Goal: Task Accomplishment & Management: Manage account settings

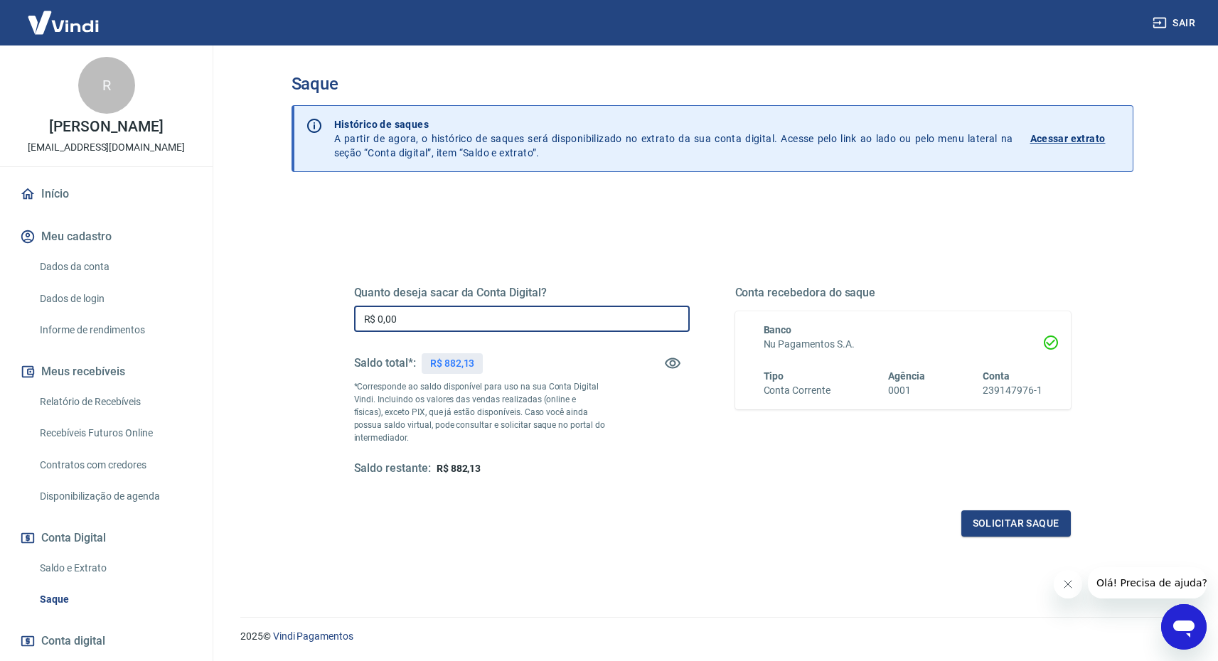
drag, startPoint x: 417, startPoint y: 324, endPoint x: 339, endPoint y: 324, distance: 77.5
click at [339, 324] on div "Quanto deseja sacar da Conta Digital? R$ 0,00 ​ Saldo total*: R$ 882,13 *Corres…" at bounding box center [712, 388] width 751 height 331
type input "R$ 730,00"
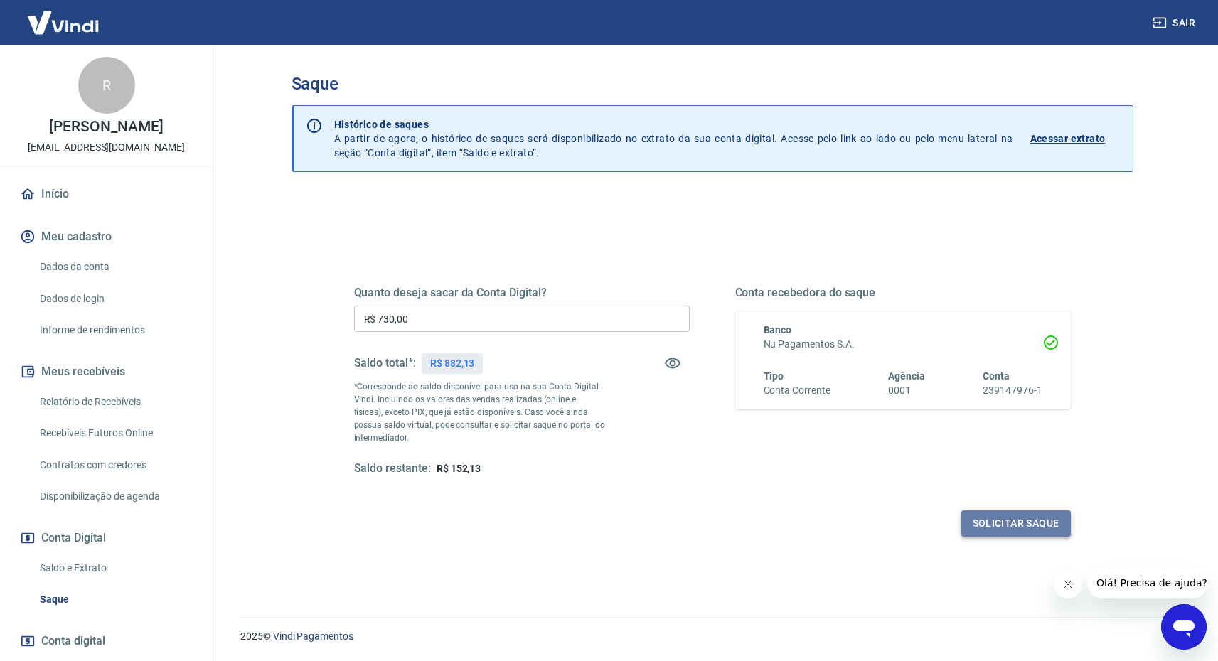
click at [995, 526] on button "Solicitar saque" at bounding box center [1017, 524] width 110 height 26
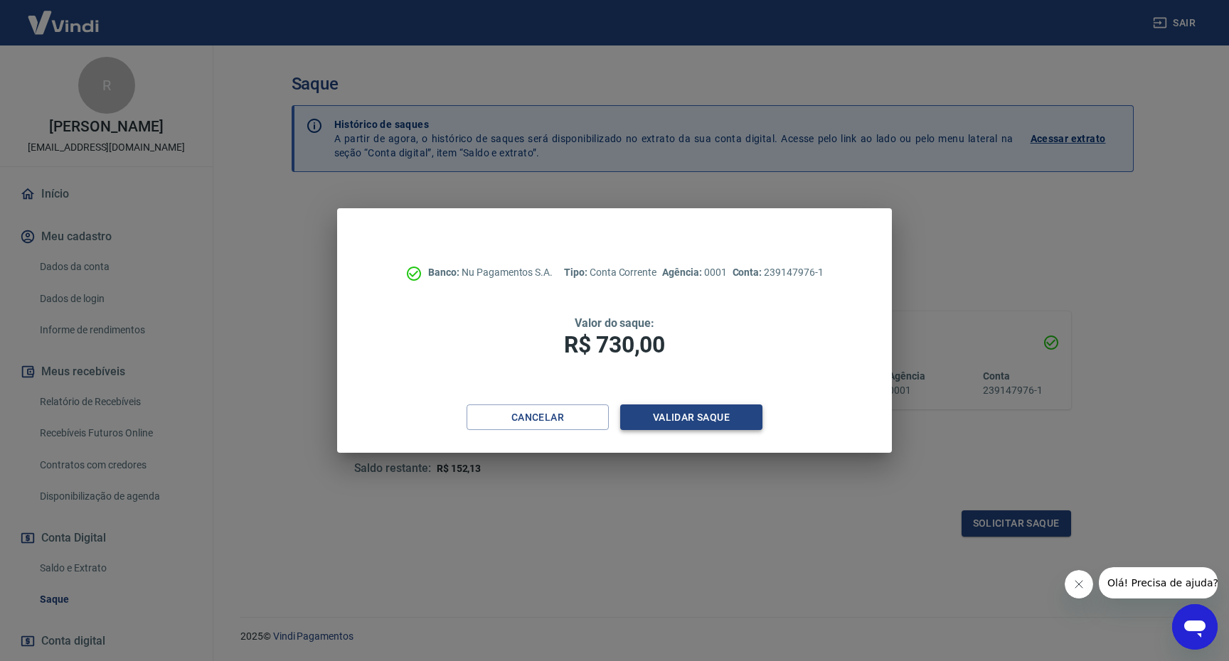
click at [697, 420] on button "Validar saque" at bounding box center [691, 418] width 142 height 26
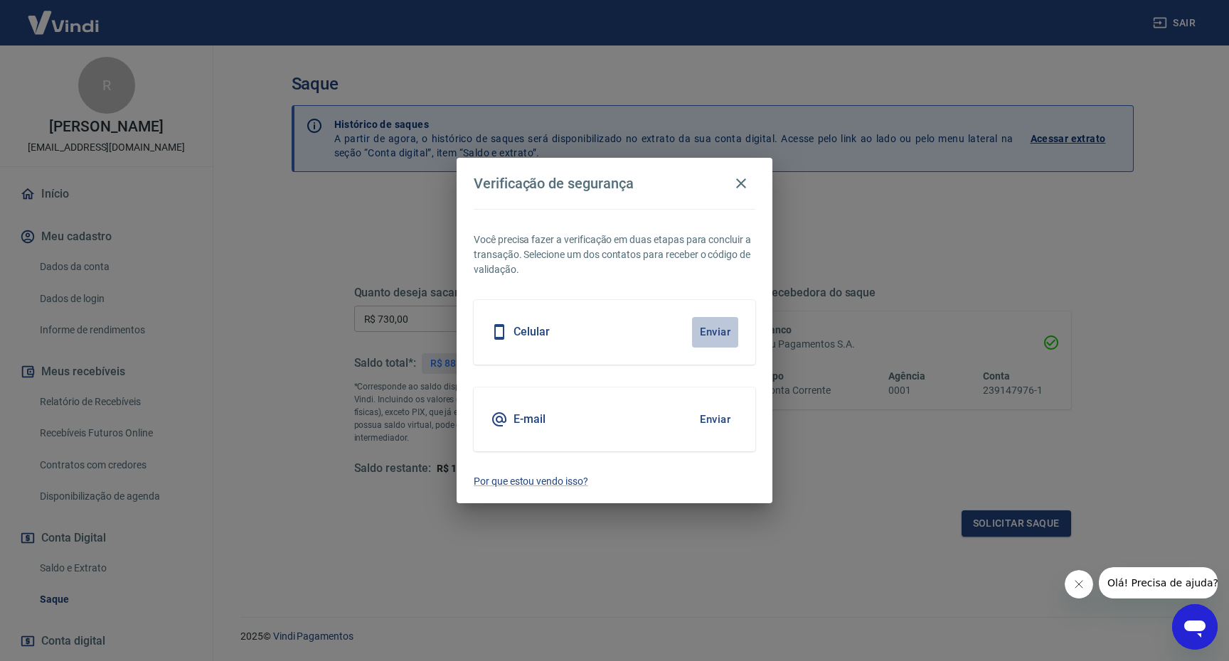
click at [720, 336] on button "Enviar" at bounding box center [715, 332] width 46 height 30
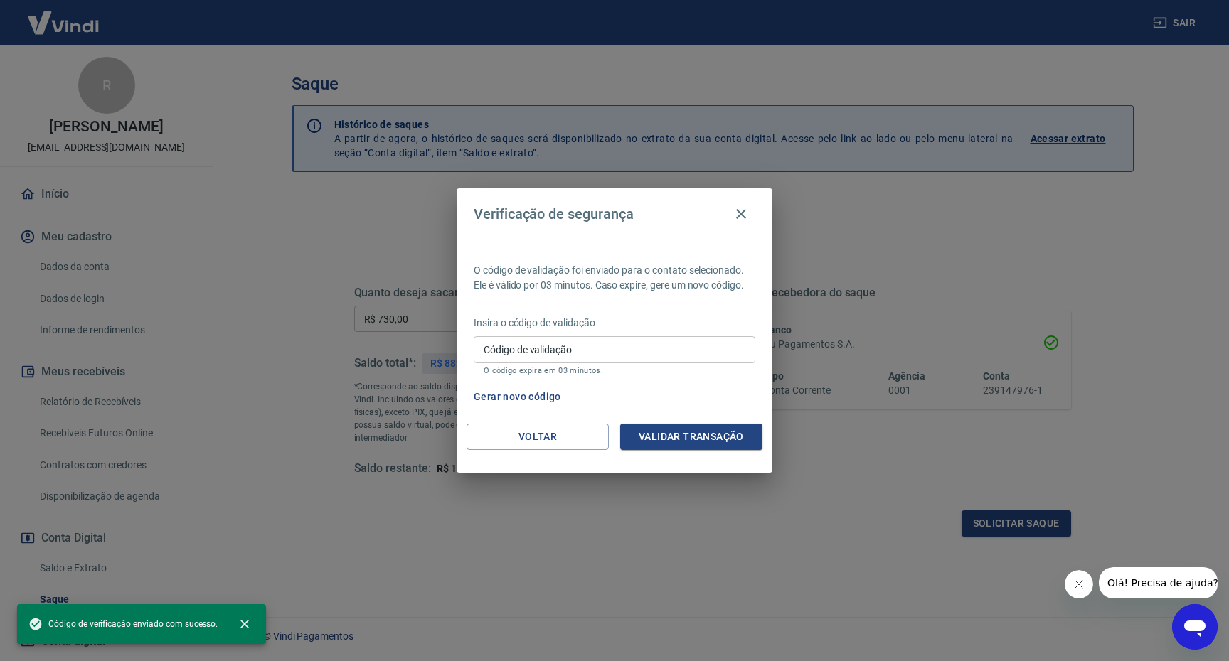
click at [571, 351] on input "Código de validação" at bounding box center [615, 349] width 282 height 26
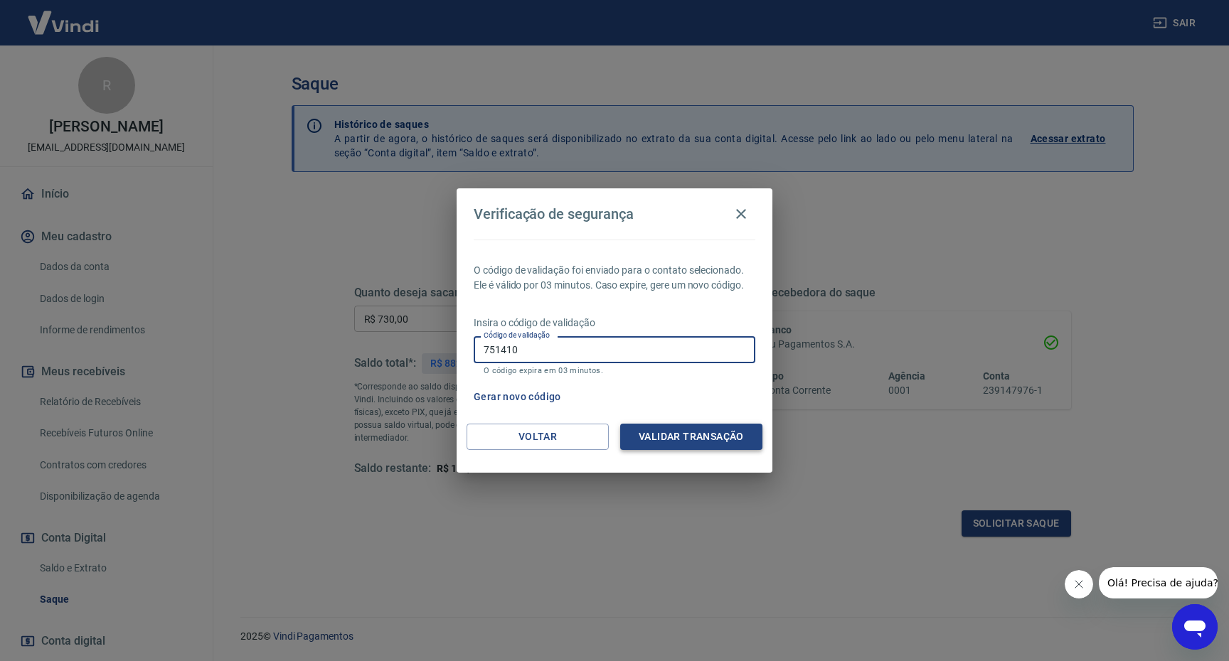
type input "751410"
click at [673, 441] on button "Validar transação" at bounding box center [691, 437] width 142 height 26
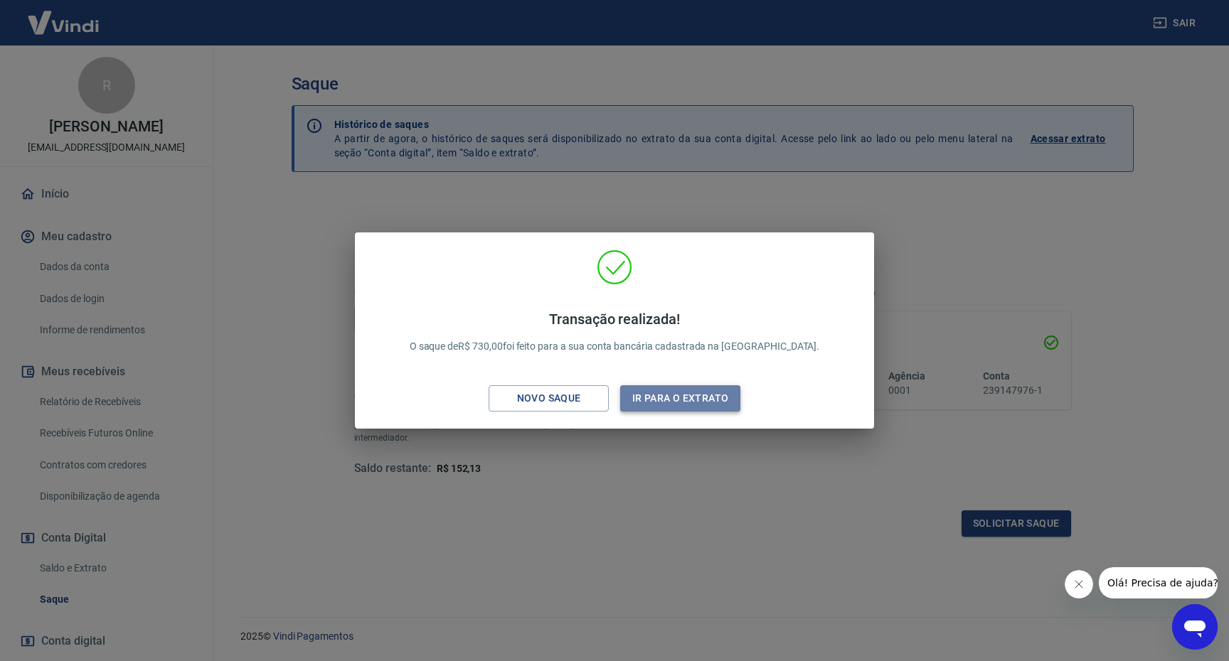
click at [695, 403] on button "Ir para o extrato" at bounding box center [680, 398] width 120 height 26
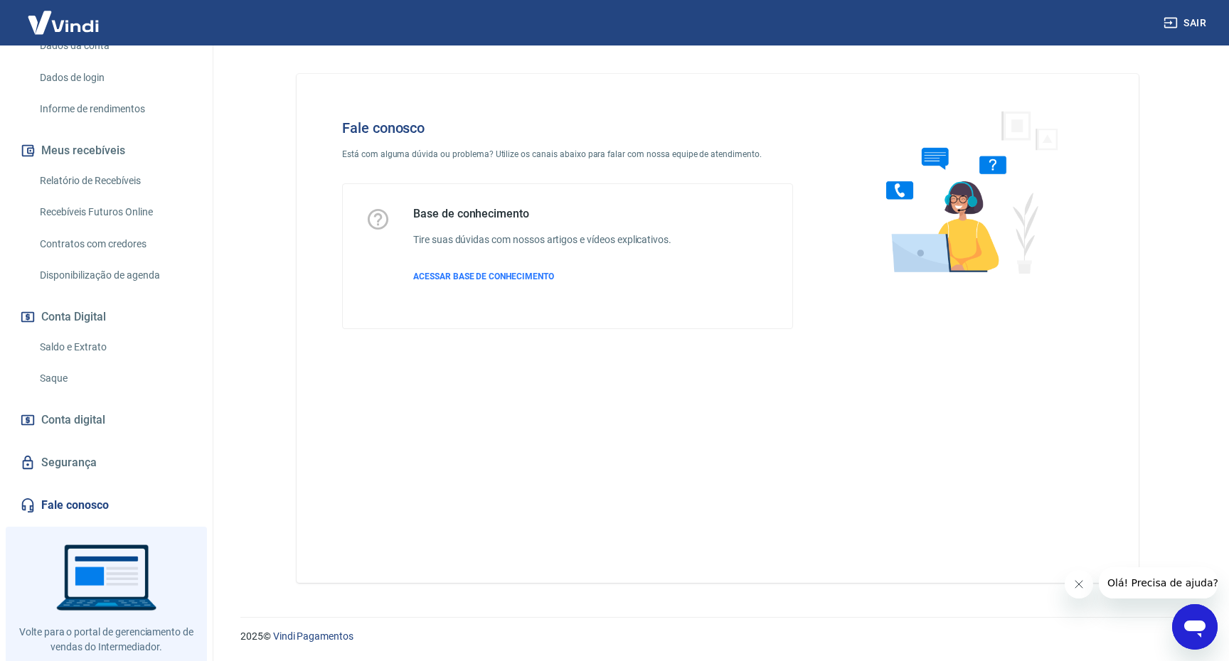
scroll to position [248, 0]
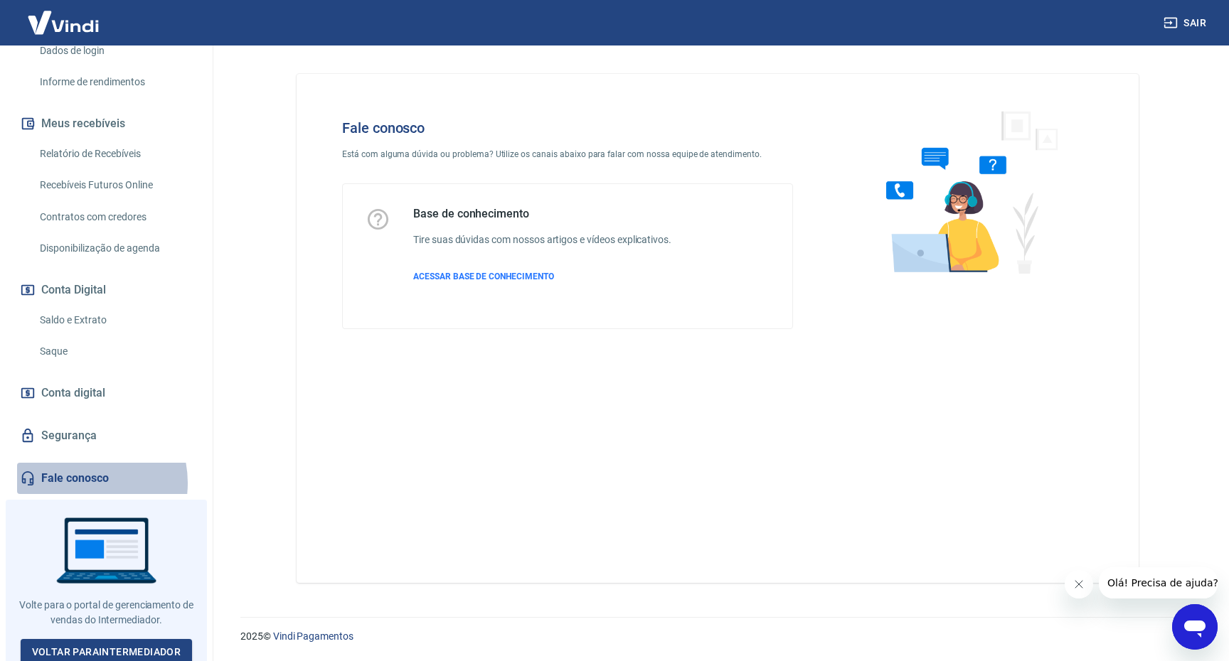
click at [76, 483] on link "Fale conosco" at bounding box center [106, 478] width 179 height 31
click at [1152, 587] on span "Olá! Precisa de ajuda?" at bounding box center [1162, 582] width 111 height 11
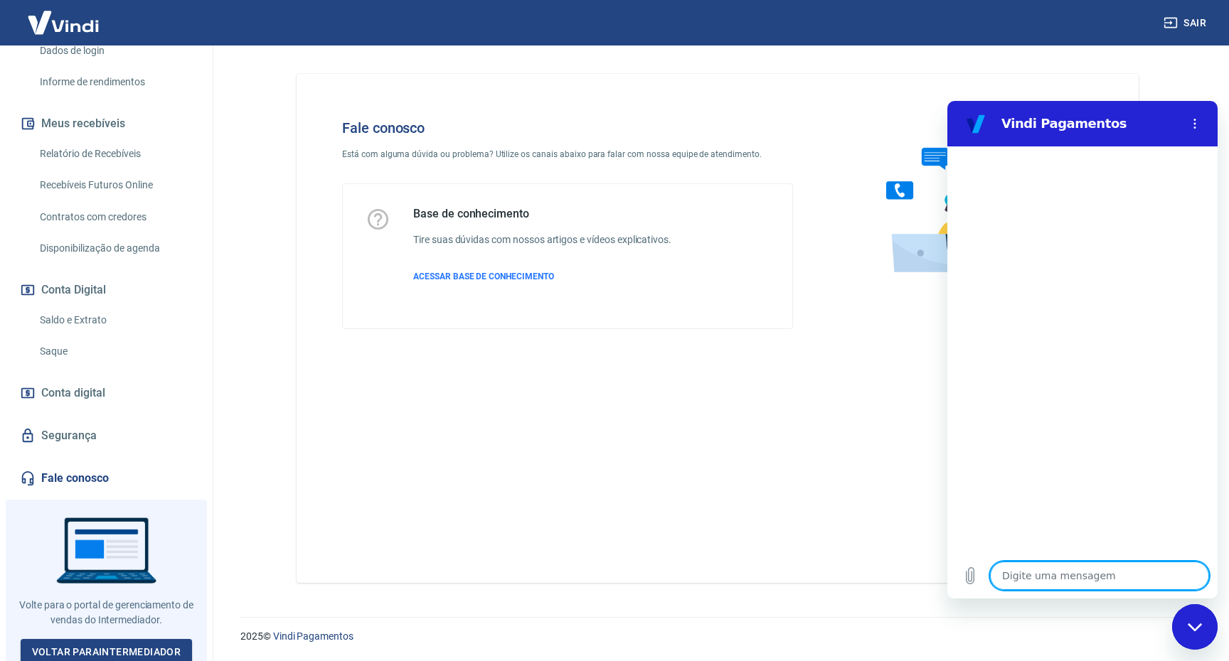
type textarea "o"
type textarea "x"
type textarea "oi"
type textarea "x"
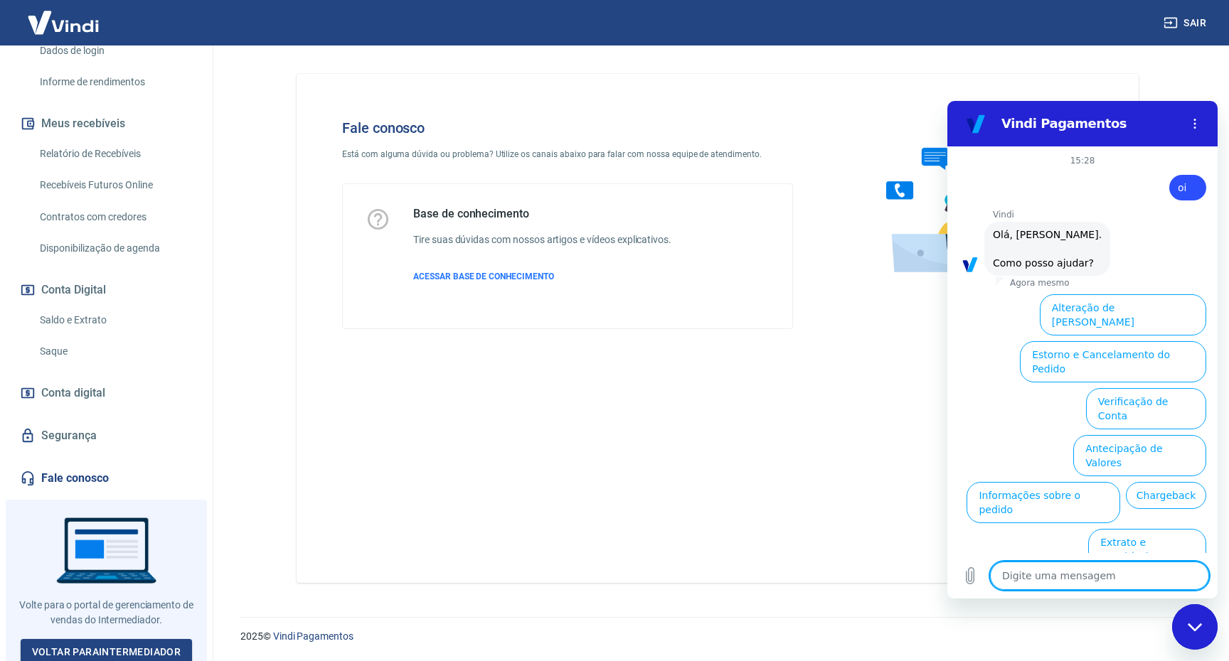
scroll to position [33, 0]
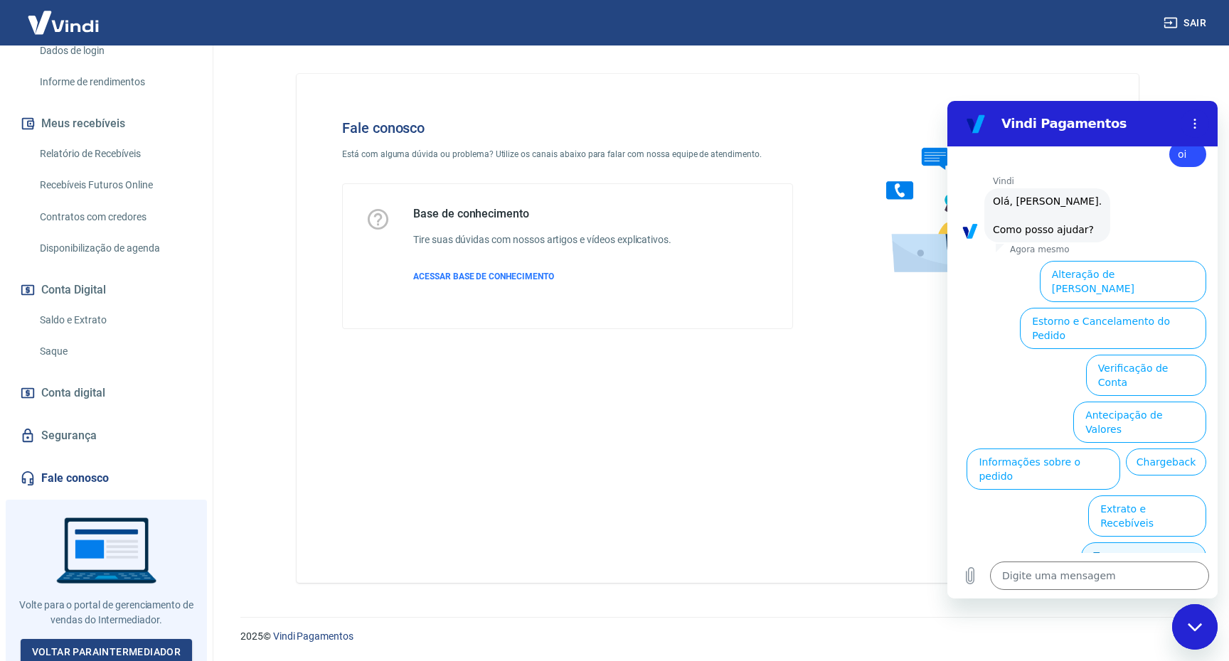
click at [1146, 543] on button "Taxas e Parcelamento" at bounding box center [1143, 563] width 125 height 41
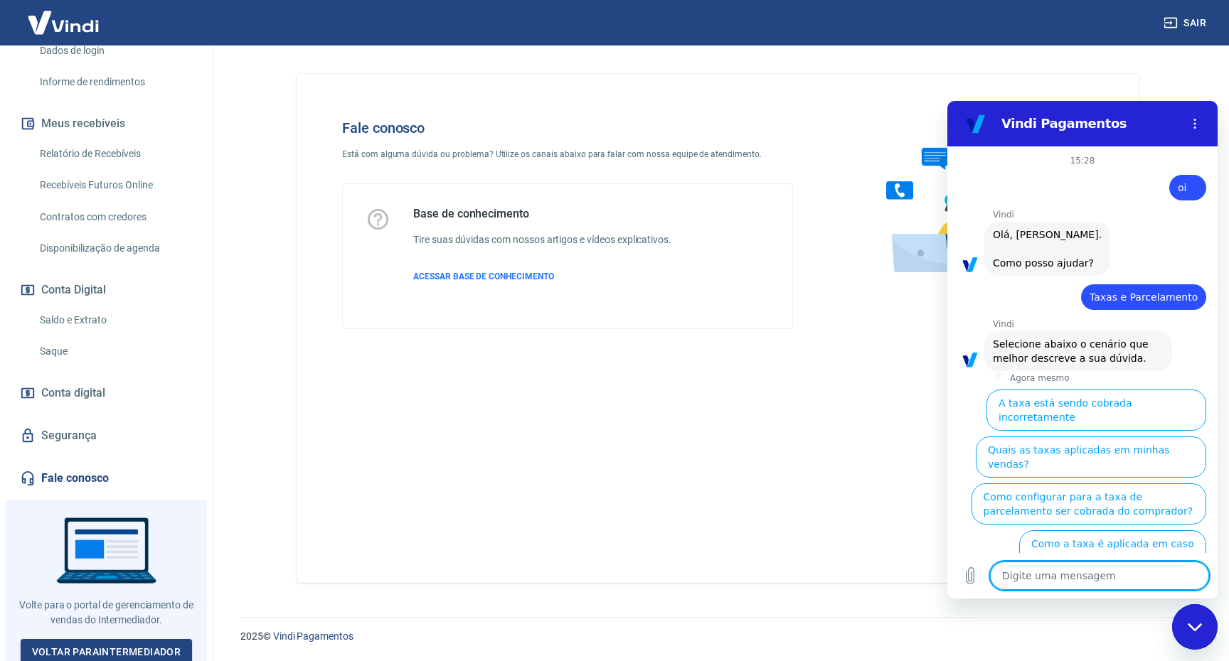
scroll to position [26, 0]
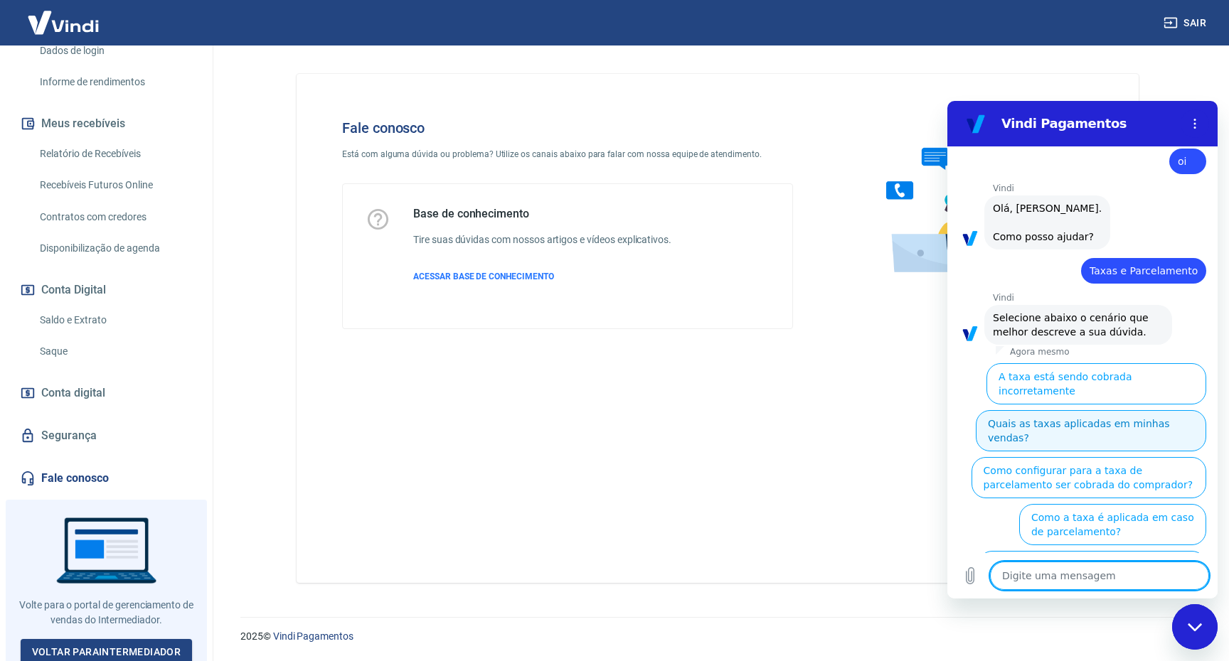
click at [1134, 413] on button "Quais as taxas aplicadas em minhas vendas?" at bounding box center [1091, 430] width 230 height 41
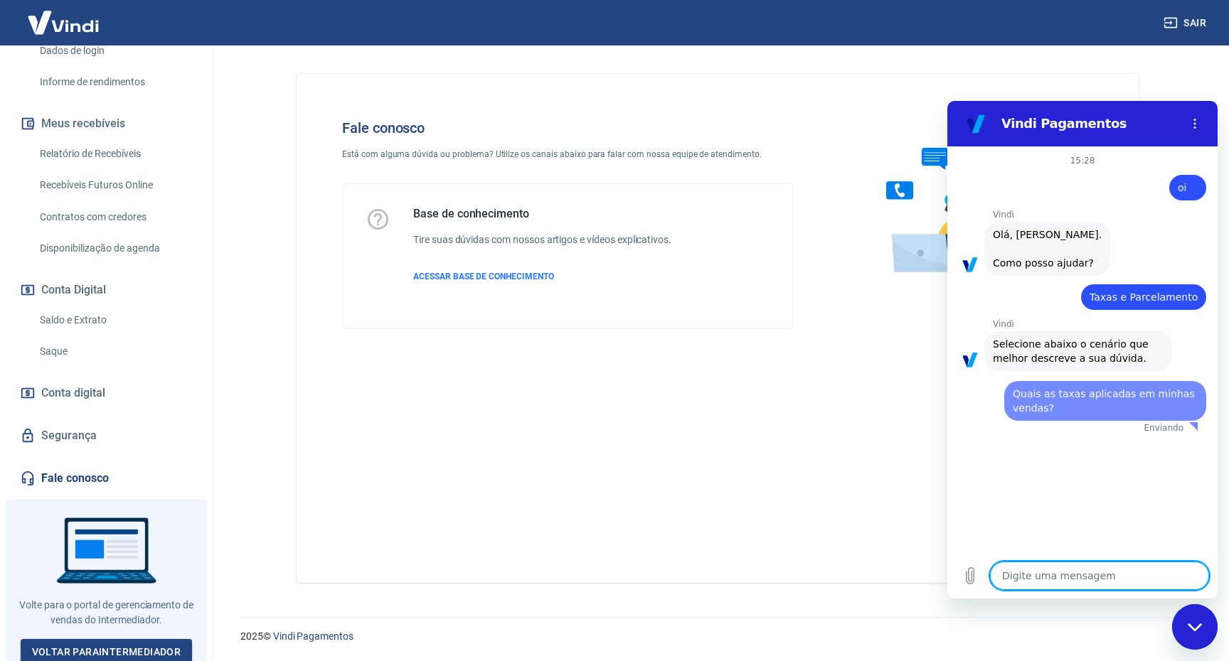
scroll to position [0, 0]
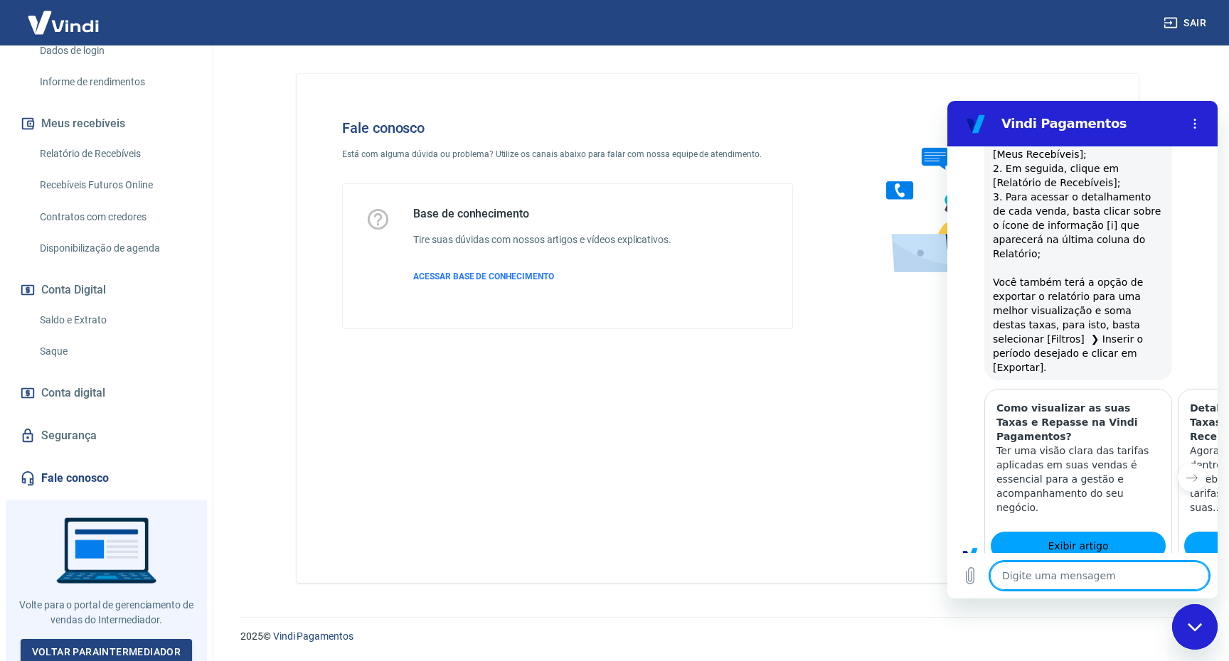
type textarea "x"
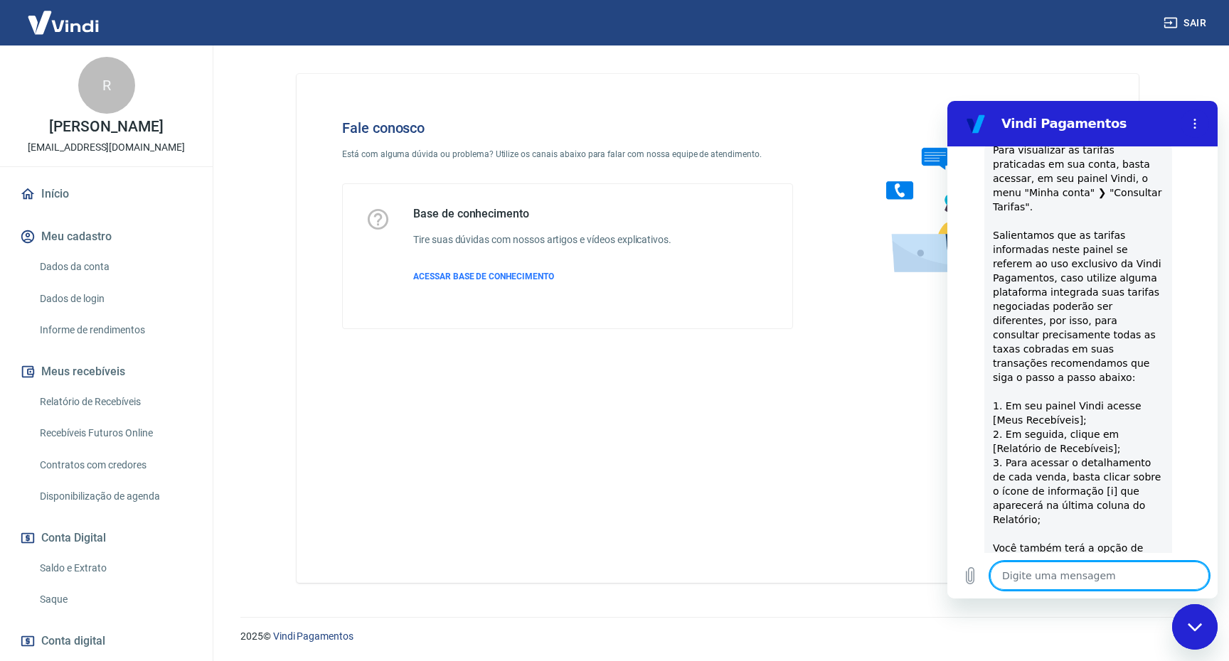
scroll to position [331, 0]
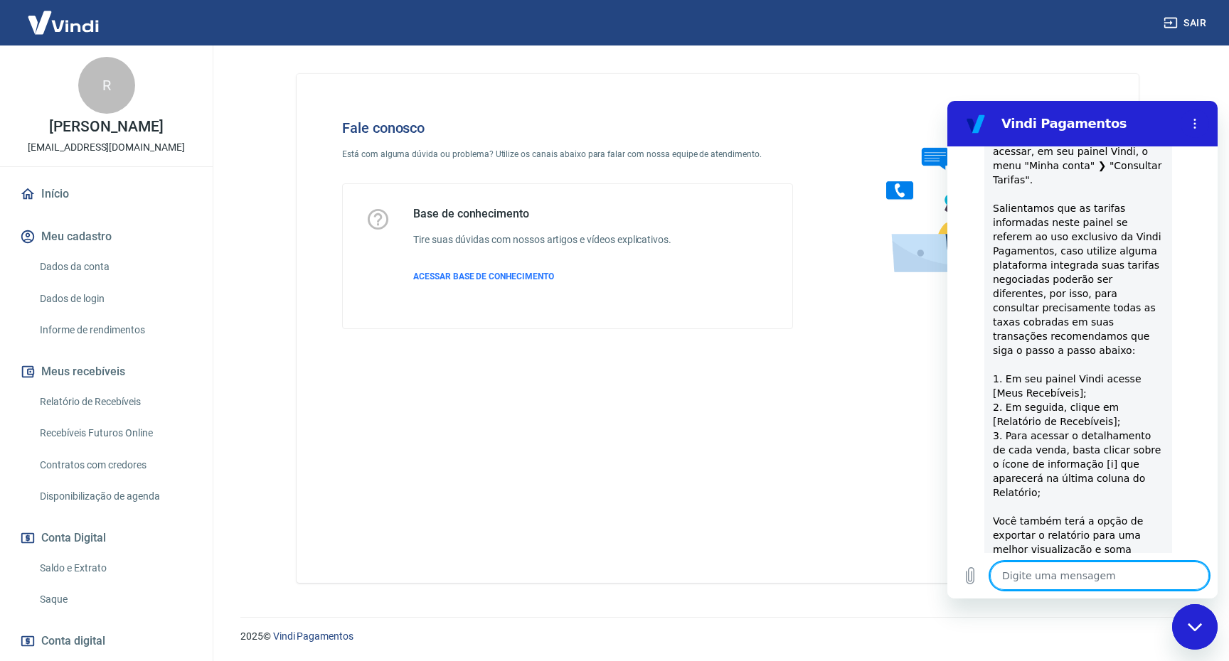
click at [55, 196] on link "Início" at bounding box center [106, 194] width 179 height 31
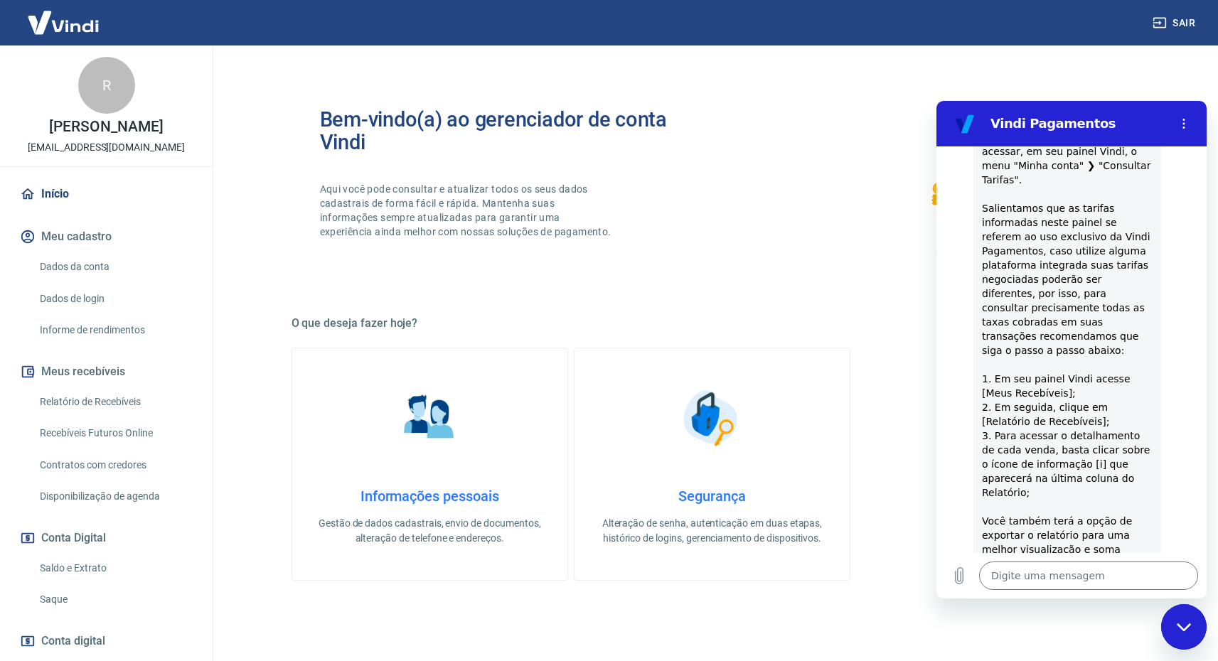
click at [75, 28] on img at bounding box center [63, 22] width 92 height 43
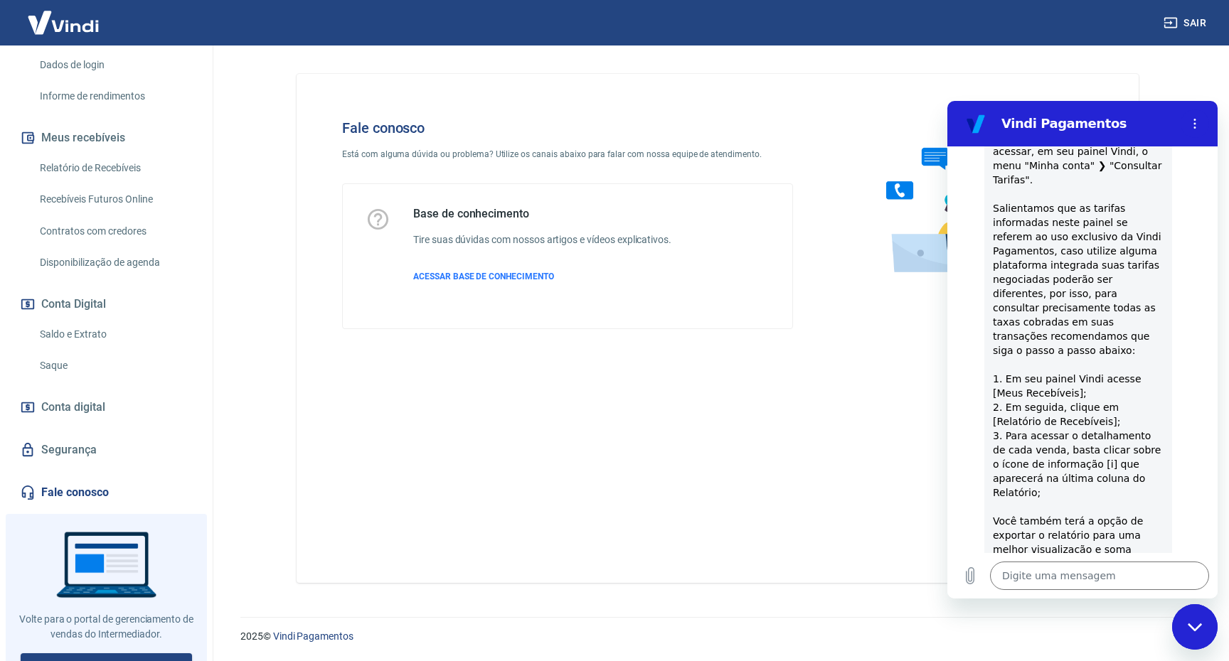
scroll to position [252, 0]
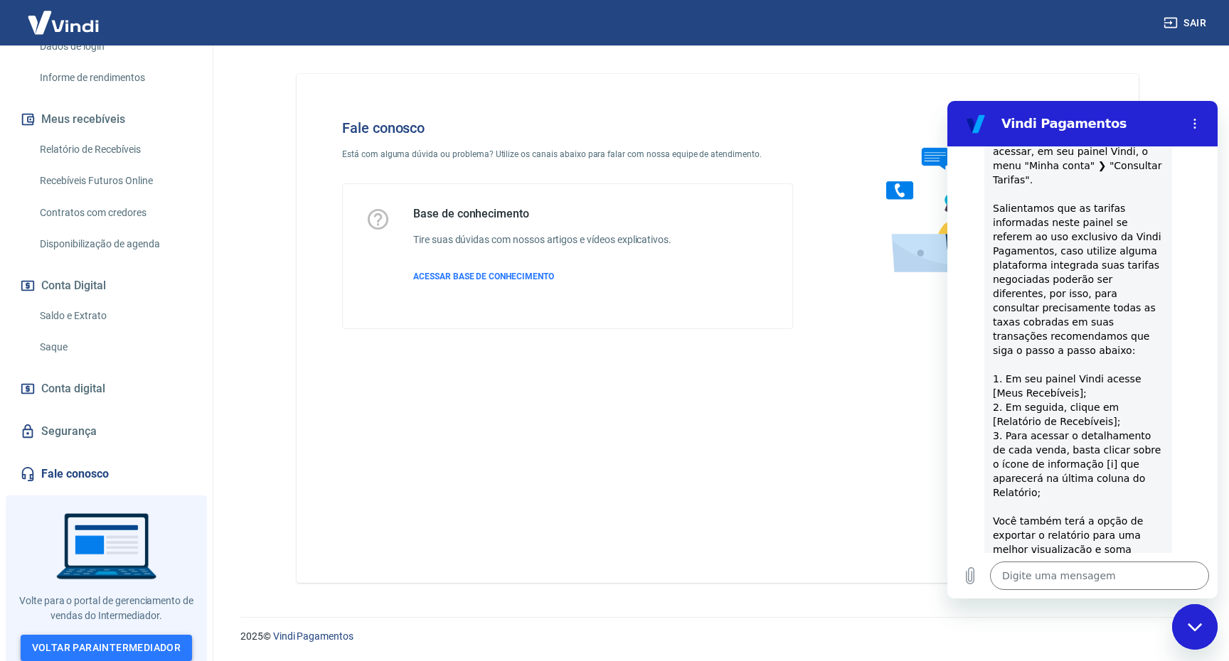
click at [132, 639] on link "Voltar para Intermediador" at bounding box center [107, 648] width 172 height 26
